Goal: Task Accomplishment & Management: Complete application form

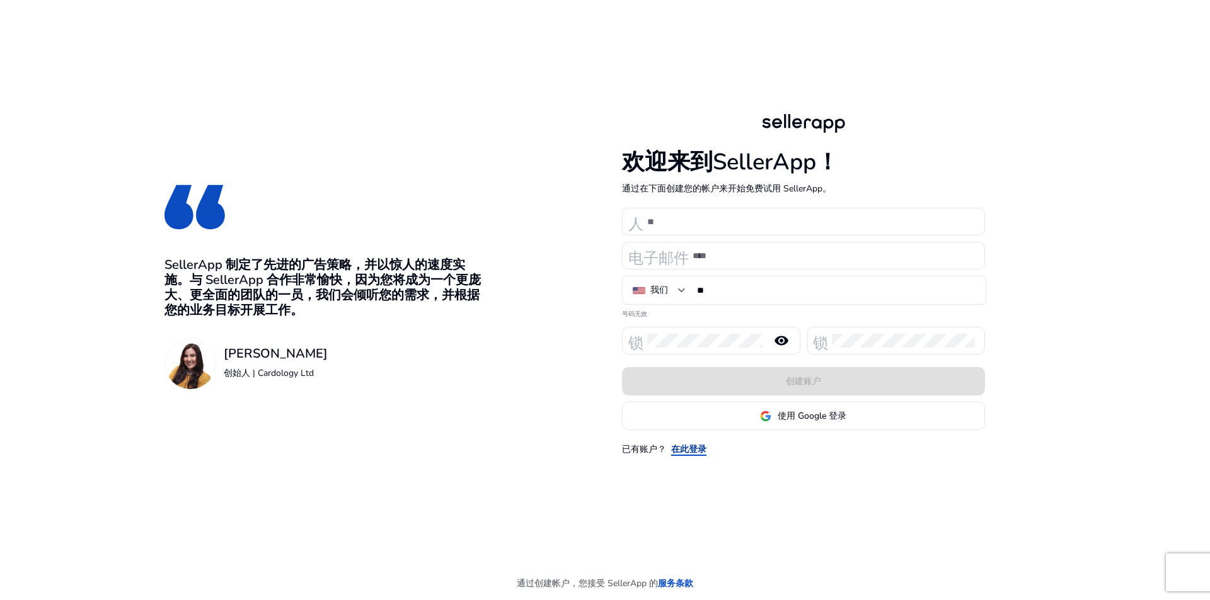
click at [696, 446] on font "在此登录" at bounding box center [688, 450] width 35 height 12
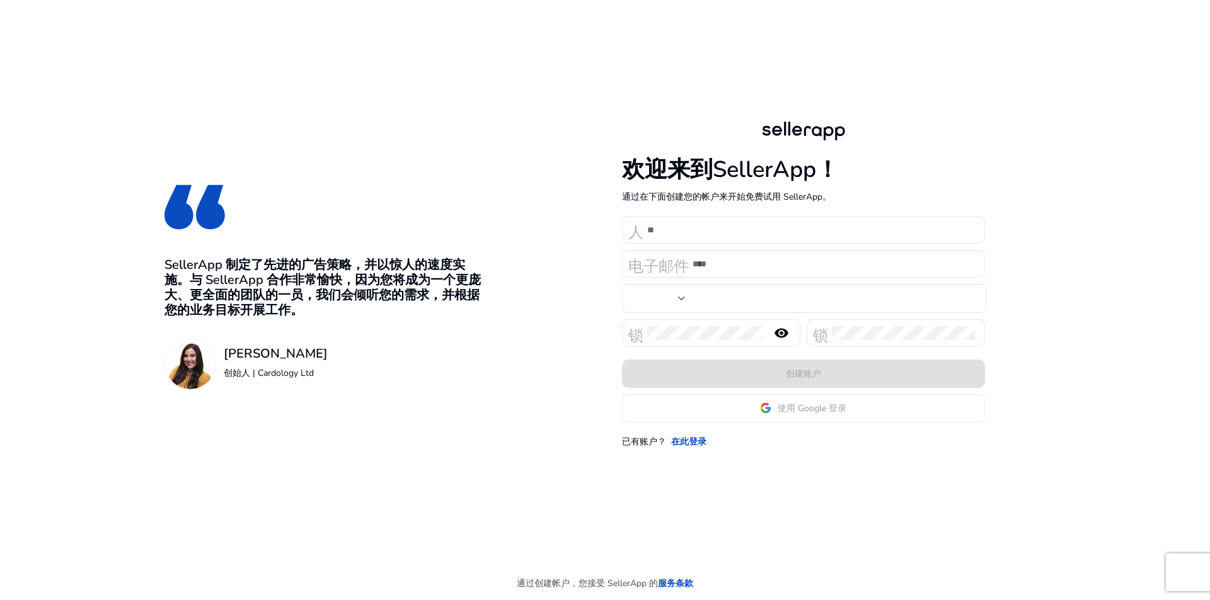
type input "**"
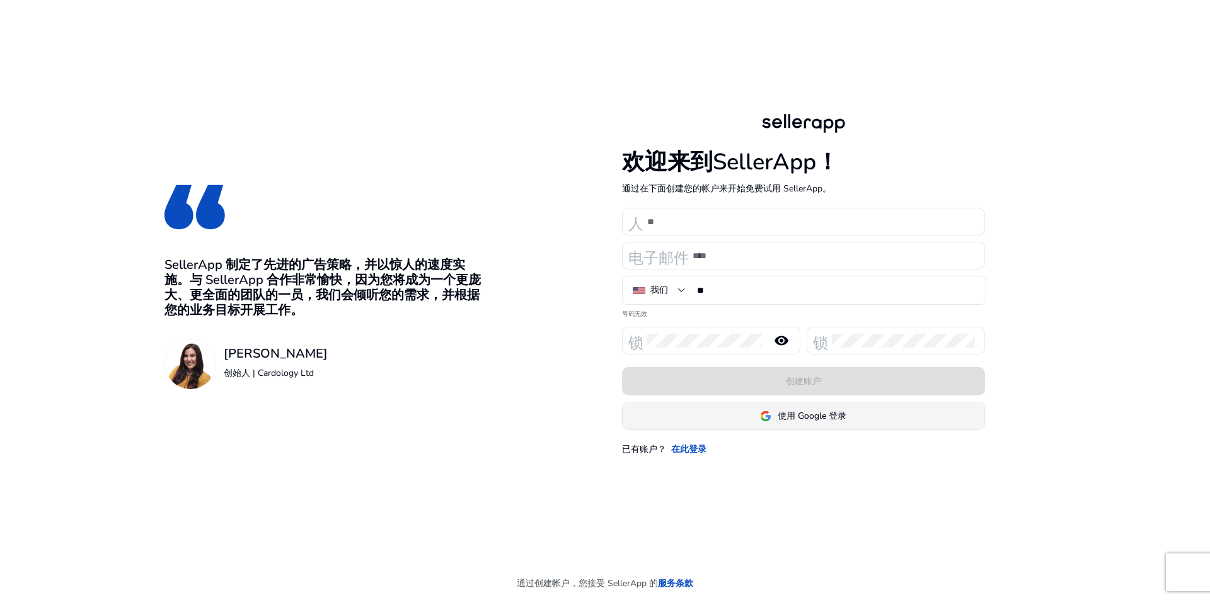
click at [810, 415] on app-google-signin "使用 Google 登录" at bounding box center [803, 416] width 363 height 28
click at [803, 408] on span at bounding box center [804, 416] width 362 height 30
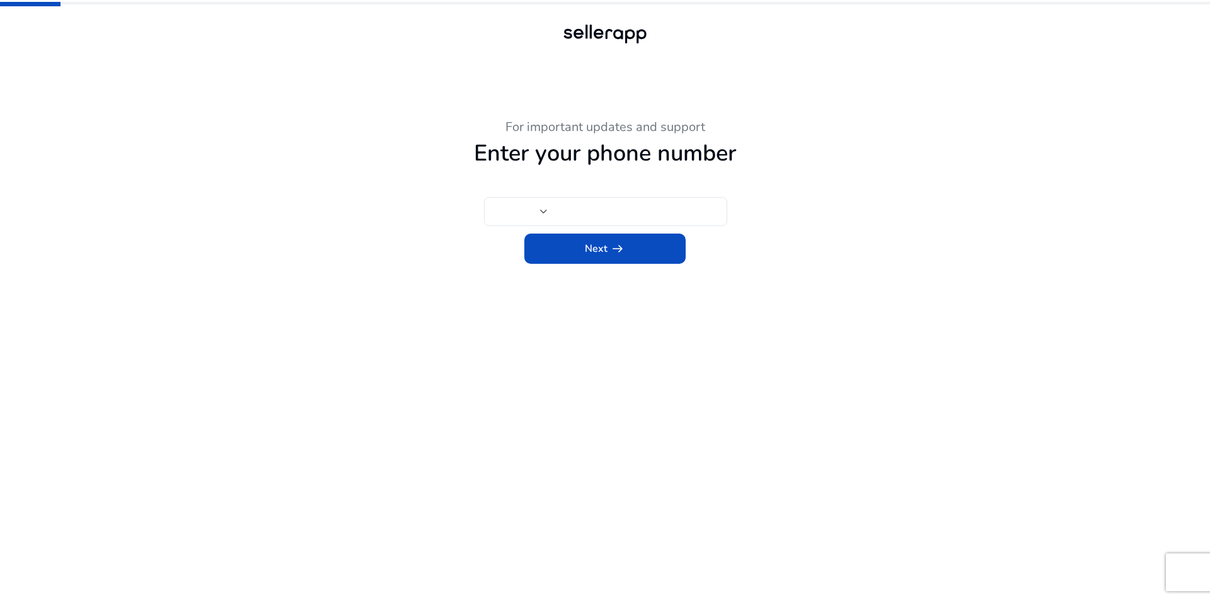
type input "**"
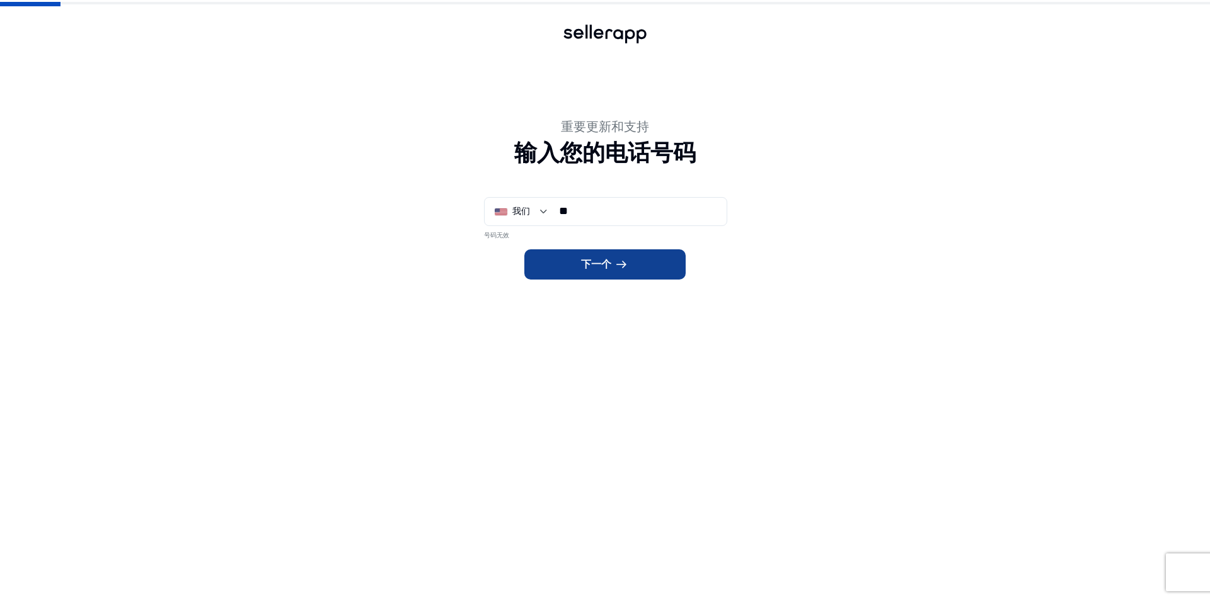
click at [632, 265] on span at bounding box center [604, 265] width 161 height 30
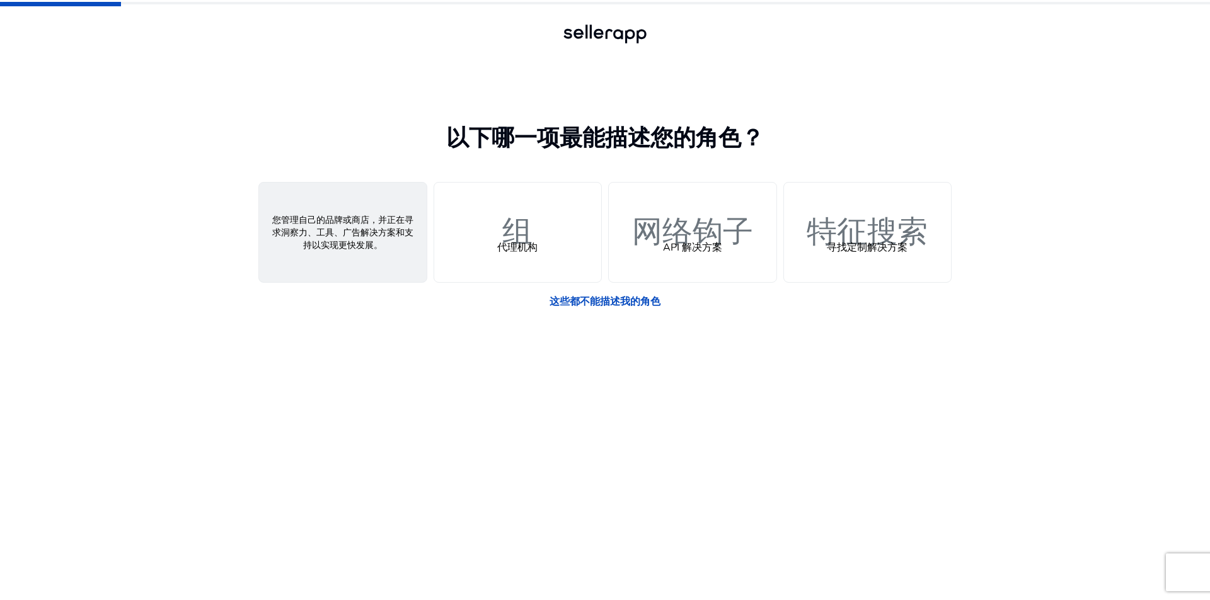
click at [375, 237] on div "人 卖家" at bounding box center [343, 233] width 168 height 100
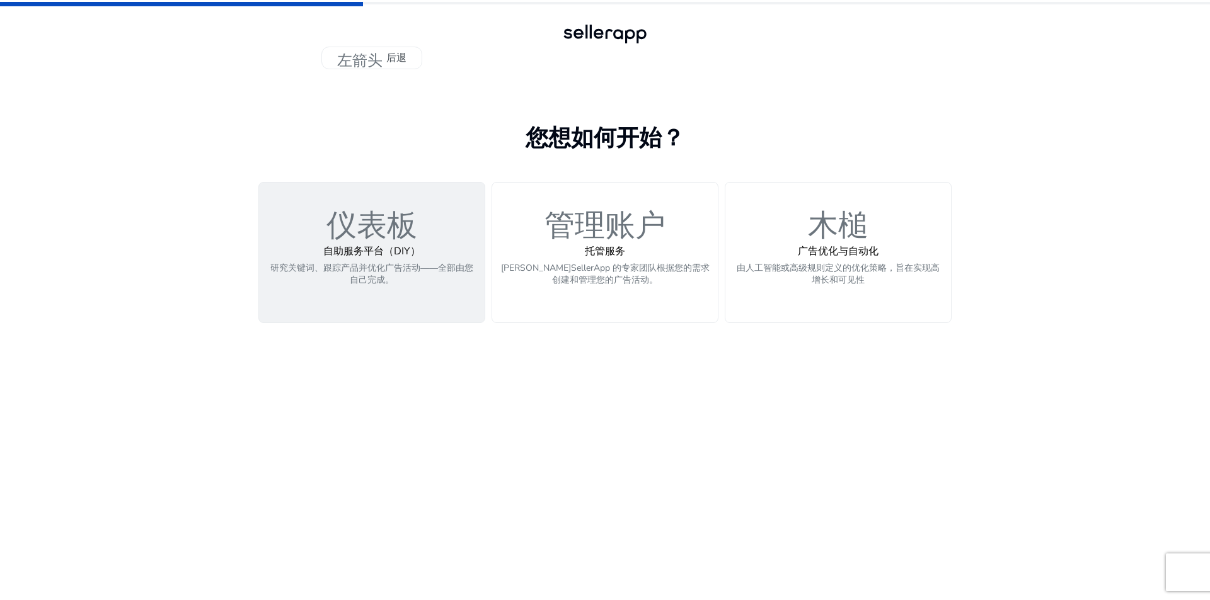
click at [396, 265] on font "研究关键词、跟踪产品并优化广告活动——全部由您自己完成。" at bounding box center [371, 274] width 203 height 24
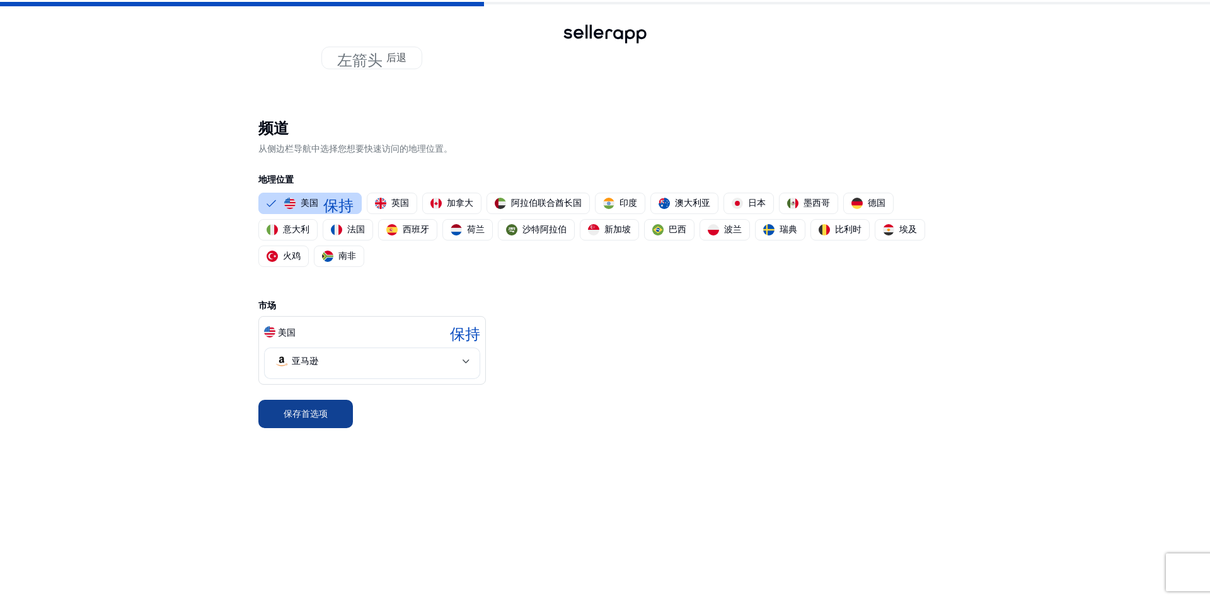
click at [318, 418] on font "保存首选项" at bounding box center [306, 414] width 44 height 12
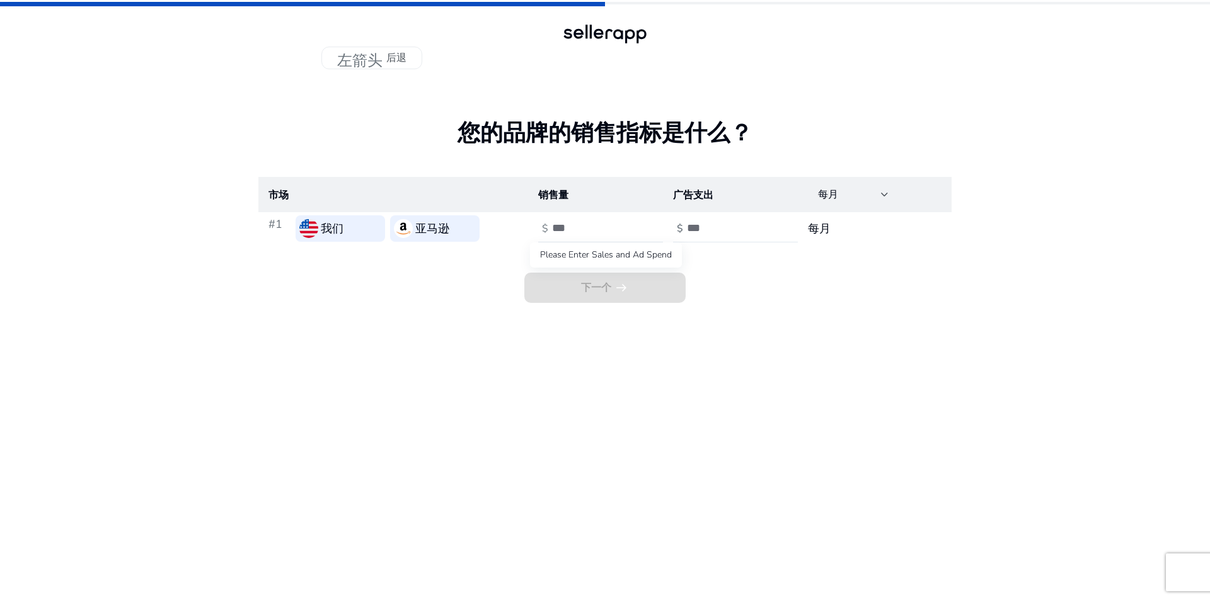
click at [614, 286] on span "下一个 arrow_right_alt" at bounding box center [604, 288] width 161 height 30
click at [607, 230] on input "number" at bounding box center [594, 228] width 85 height 14
click at [631, 222] on input "*" at bounding box center [594, 228] width 85 height 14
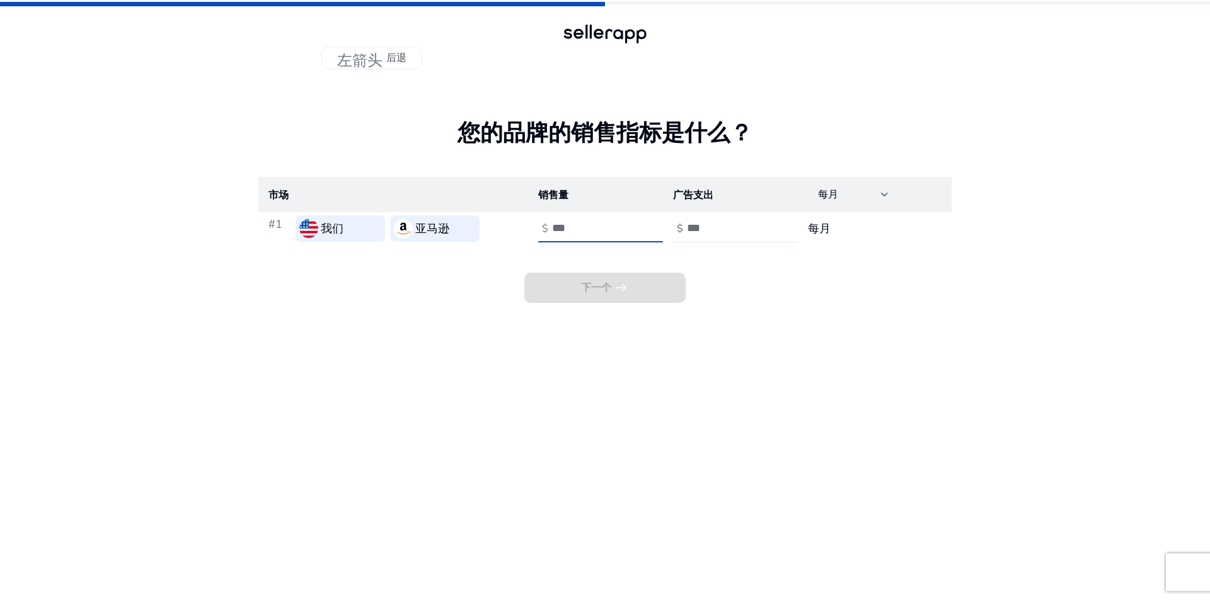
click at [631, 222] on input "*" at bounding box center [594, 228] width 85 height 14
click at [631, 224] on input "*" at bounding box center [594, 228] width 85 height 14
type input "*"
click at [630, 224] on input "*" at bounding box center [594, 228] width 85 height 14
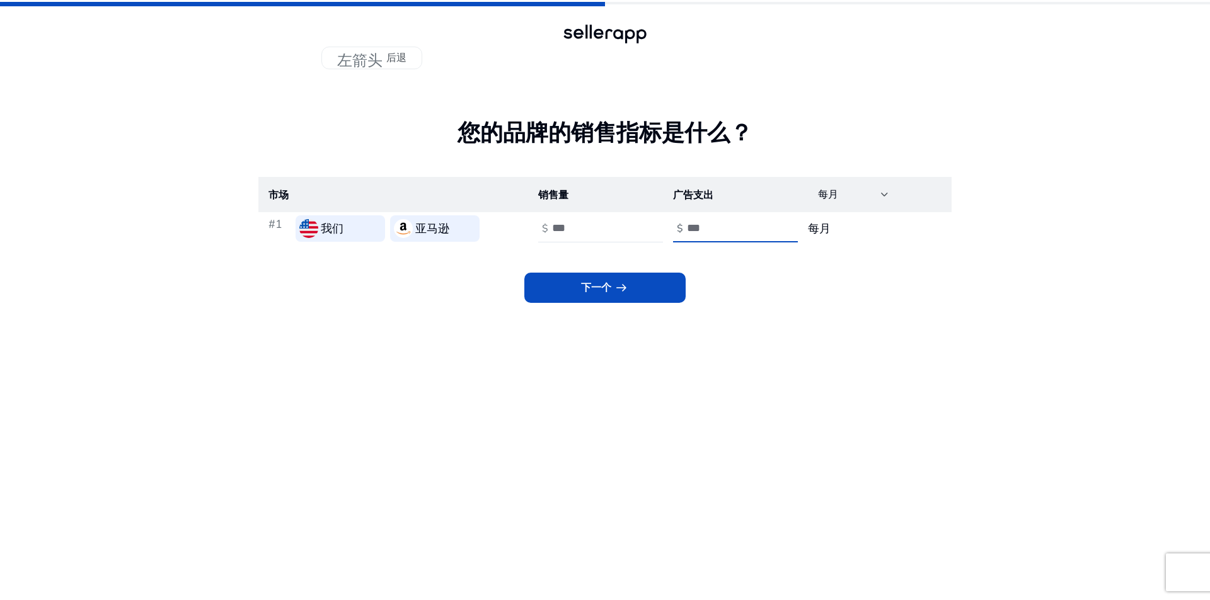
type input "*"
click at [768, 226] on input "*" at bounding box center [729, 228] width 85 height 14
click at [667, 298] on span at bounding box center [604, 288] width 161 height 30
